Goal: Navigation & Orientation: Find specific page/section

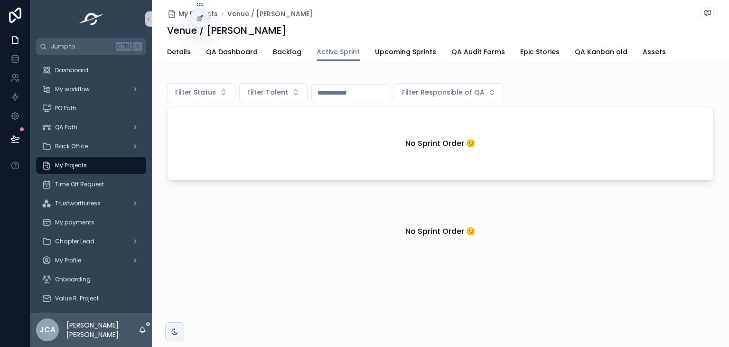
click at [75, 160] on div "My Projects" at bounding box center [91, 165] width 99 height 15
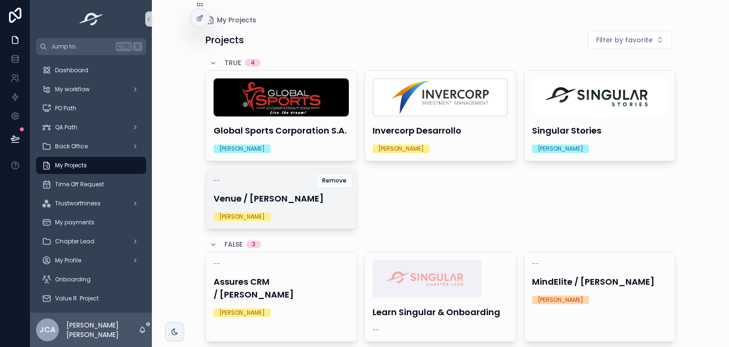
click at [270, 187] on div "-- Venue / [PERSON_NAME] [PERSON_NAME]" at bounding box center [281, 198] width 151 height 59
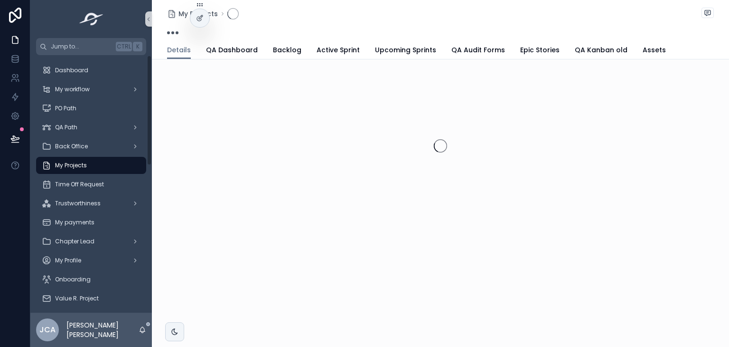
click at [91, 169] on div "My Projects" at bounding box center [91, 165] width 99 height 15
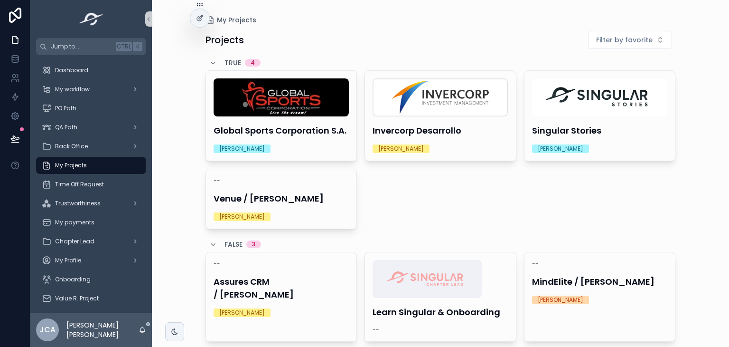
click at [162, 113] on div "My Projects Projects Filter by favorite TRUE 4 Global Sports Corporation [PERSO…" at bounding box center [440, 173] width 577 height 347
